Goal: Navigation & Orientation: Understand site structure

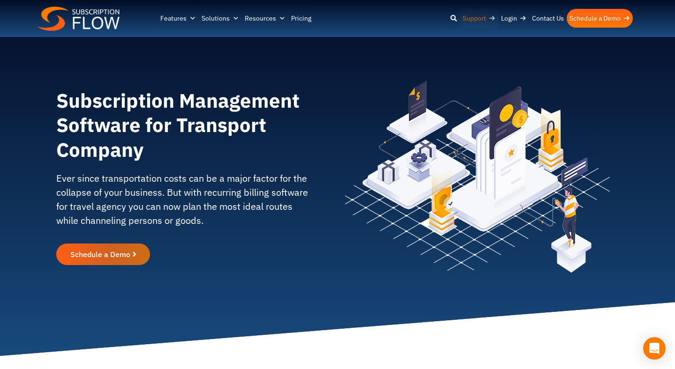
scroll to position [3, 0]
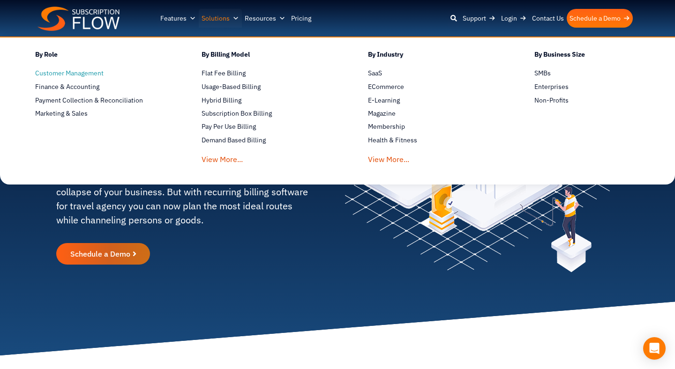
click at [59, 72] on span "Customer Management" at bounding box center [69, 73] width 68 height 10
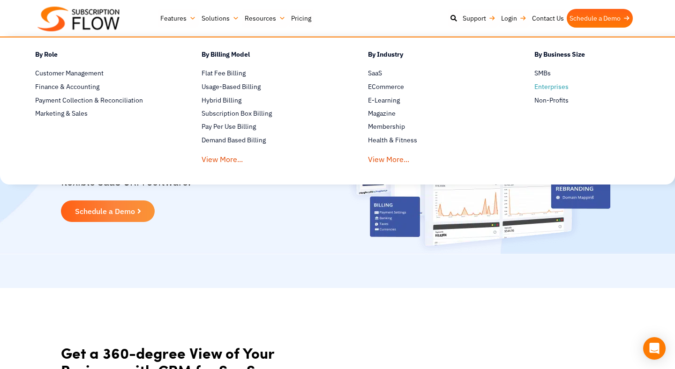
click at [547, 85] on span "Enterprises" at bounding box center [551, 87] width 34 height 10
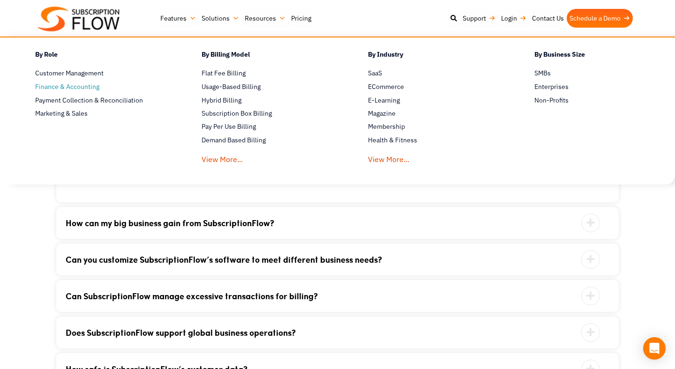
scroll to position [1550, 0]
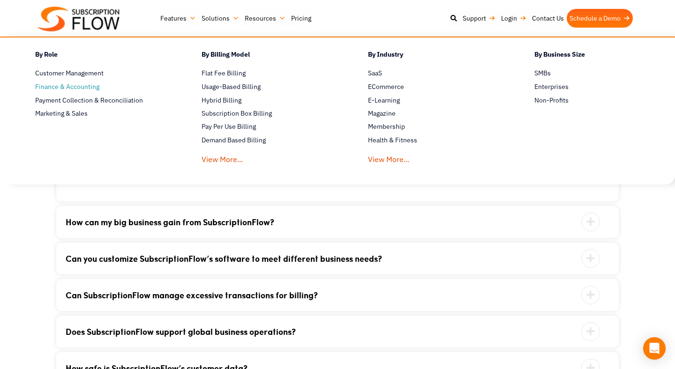
click at [63, 89] on span "Finance & Accounting" at bounding box center [67, 87] width 64 height 10
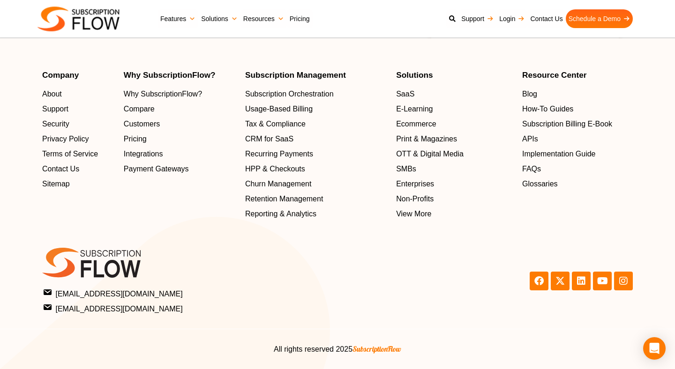
scroll to position [1776, 0]
